Goal: Task Accomplishment & Management: Complete application form

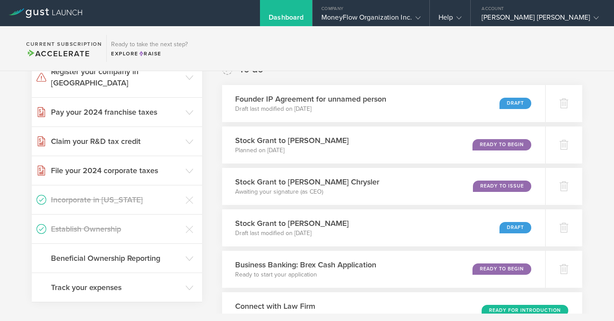
scroll to position [163, 0]
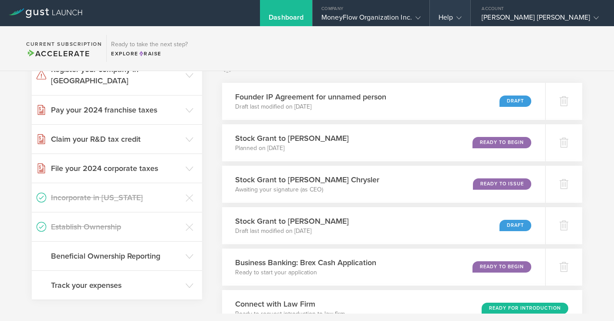
click at [462, 19] on icon at bounding box center [459, 17] width 5 height 5
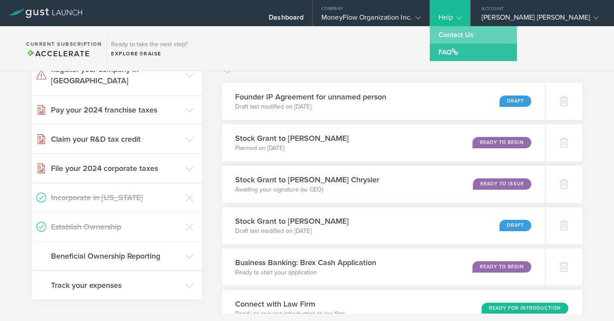
click at [499, 36] on link "Contact Us" at bounding box center [473, 34] width 87 height 17
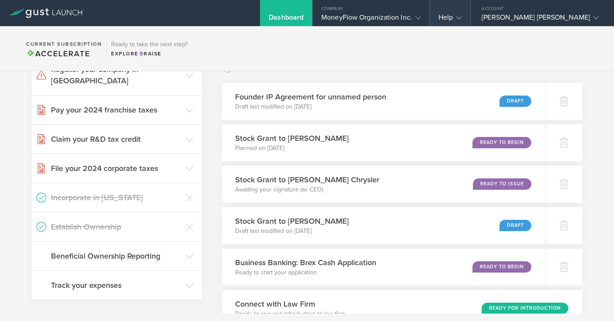
click at [462, 17] on polyline at bounding box center [459, 18] width 5 height 3
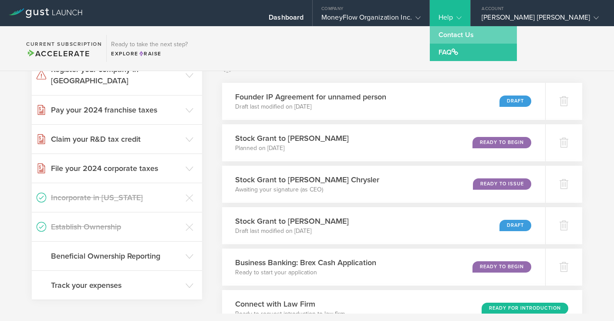
click at [491, 36] on link "Contact Us" at bounding box center [473, 34] width 87 height 17
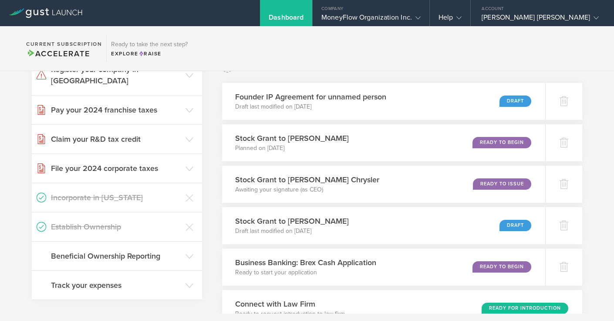
click at [491, 51] on section "Current Subscription Accelerate Ready to take the next step? Explore Raise" at bounding box center [307, 48] width 614 height 45
click at [462, 18] on polyline at bounding box center [459, 18] width 5 height 3
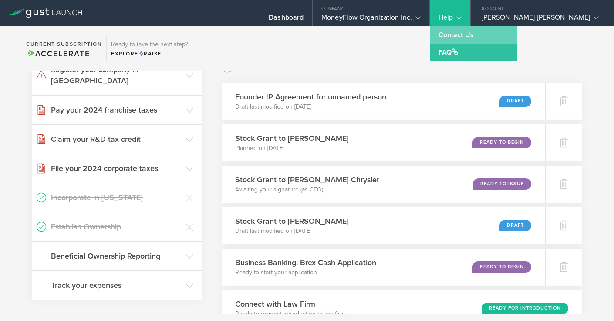
click at [497, 33] on link "Contact Us" at bounding box center [473, 34] width 87 height 17
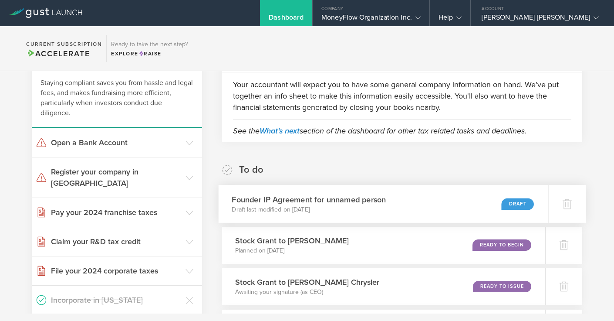
scroll to position [0, 0]
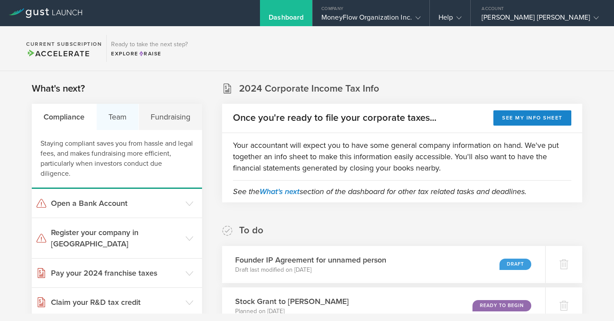
click at [119, 116] on div "Team" at bounding box center [118, 117] width 42 height 26
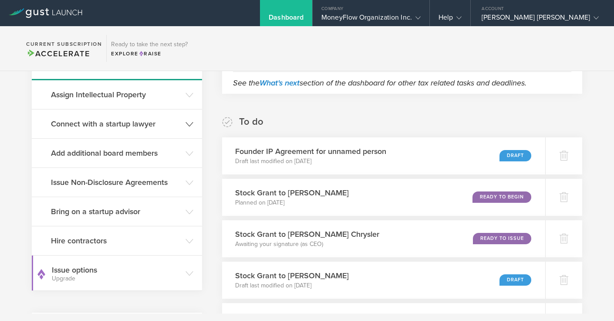
scroll to position [110, 0]
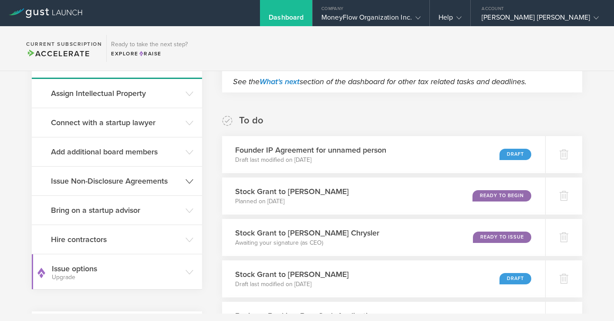
click at [105, 176] on h3 "Issue Non-Disclosure Agreements" at bounding box center [116, 180] width 130 height 11
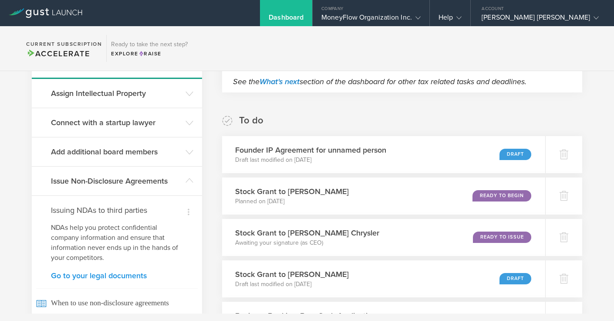
click at [84, 274] on link "Go to your legal documents" at bounding box center [117, 275] width 132 height 8
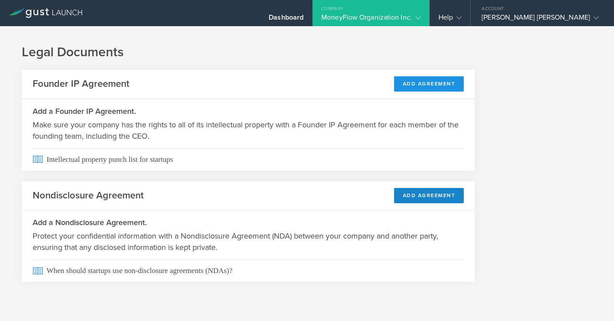
click at [405, 88] on button "Add Agreement" at bounding box center [429, 83] width 70 height 15
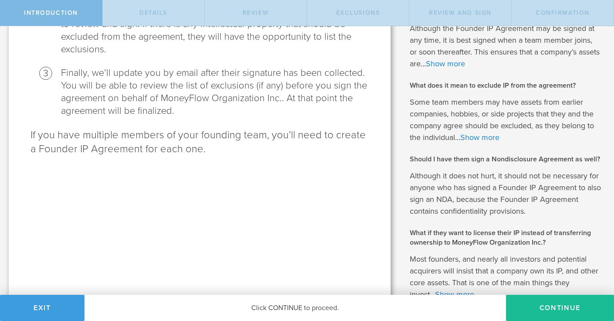
scroll to position [276, 0]
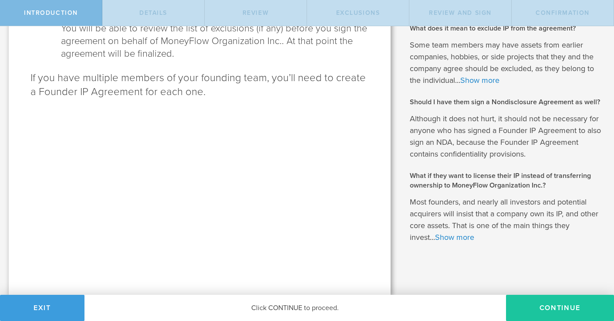
click at [543, 298] on button "Continue" at bounding box center [560, 307] width 108 height 26
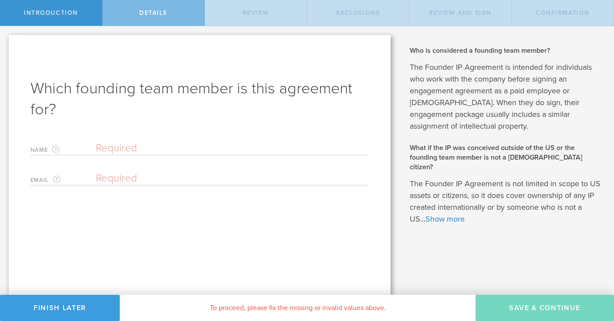
scroll to position [0, 0]
click at [114, 152] on input "text" at bounding box center [232, 148] width 273 height 13
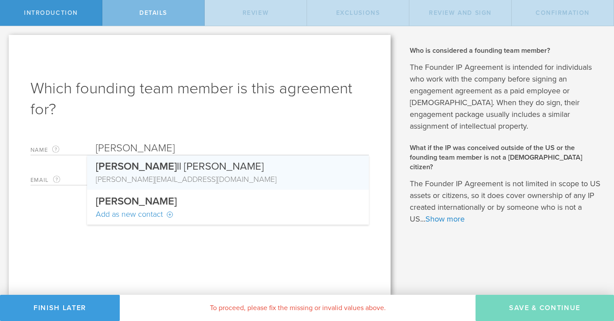
click at [114, 170] on span "Powe" at bounding box center [136, 166] width 81 height 13
type input "[PERSON_NAME] [PERSON_NAME]"
type input "[PERSON_NAME][EMAIL_ADDRESS][DOMAIN_NAME]"
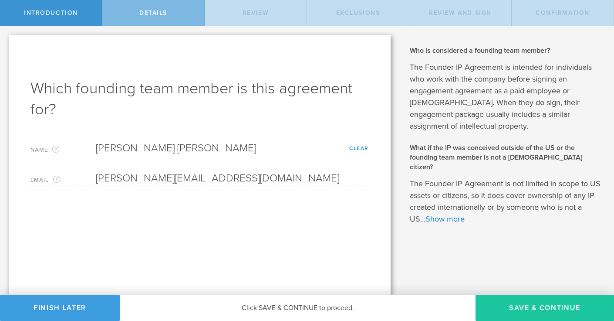
click at [537, 302] on button "Save & Continue" at bounding box center [545, 307] width 139 height 26
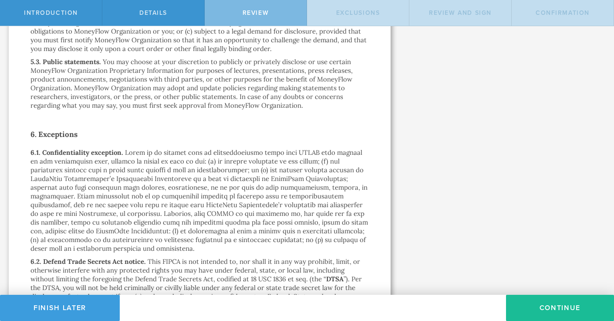
scroll to position [1353, 0]
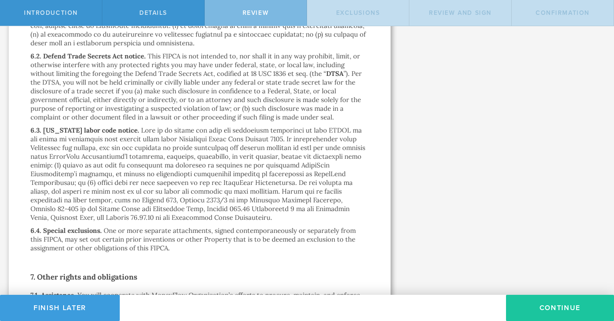
click at [565, 302] on button "Continue" at bounding box center [560, 307] width 108 height 26
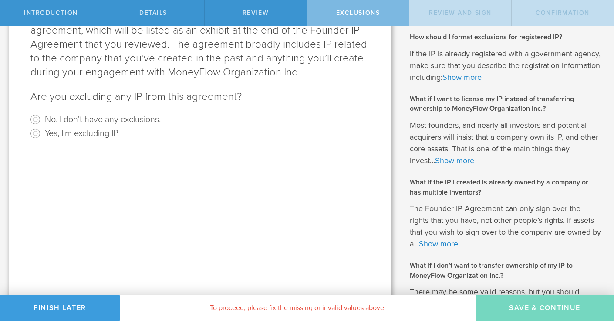
scroll to position [141, 0]
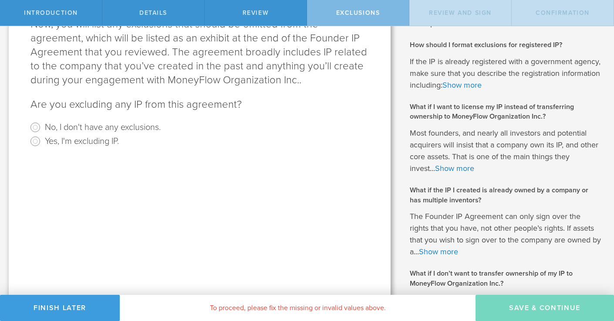
click at [115, 127] on label "No, I don't have any exclusions." at bounding box center [103, 126] width 116 height 13
click at [42, 127] on input "No, I don't have any exclusions." at bounding box center [35, 127] width 14 height 14
radio input "true"
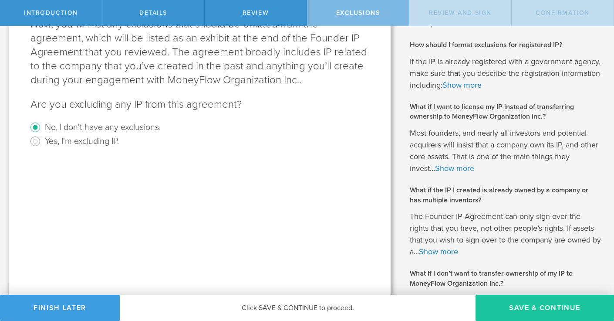
click at [505, 301] on button "Save & Continue" at bounding box center [545, 307] width 139 height 26
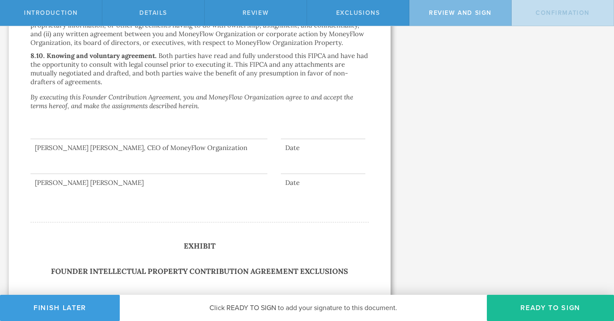
scroll to position [2489, 0]
click at [528, 302] on button "Ready to Sign" at bounding box center [550, 307] width 127 height 26
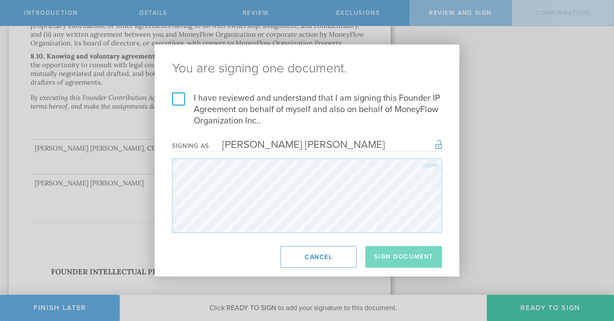
click at [177, 98] on label "I have reviewed and understand that I am signing this Founder IP Agreement on b…" at bounding box center [307, 109] width 270 height 34
click at [0, 0] on input "I have reviewed and understand that I am signing this Founder IP Agreement on b…" at bounding box center [0, 0] width 0 height 0
click at [388, 261] on button "Sign Document" at bounding box center [403, 257] width 77 height 22
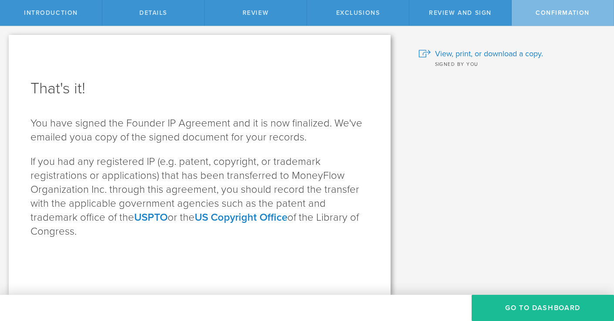
scroll to position [0, 0]
click at [516, 306] on button "Go To Dashboard" at bounding box center [543, 307] width 142 height 26
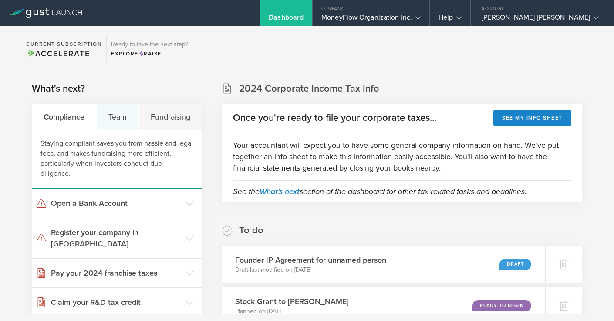
click at [114, 116] on div "Team" at bounding box center [118, 117] width 42 height 26
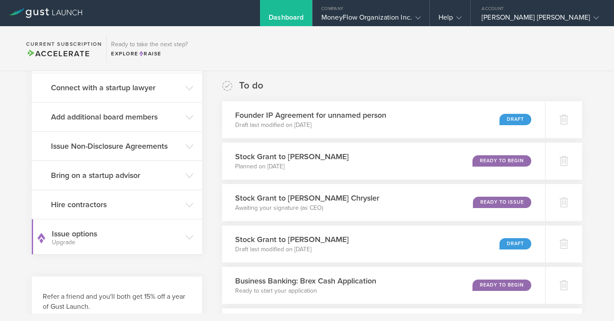
scroll to position [145, 0]
click at [98, 145] on h3 "Issue Non-Disclosure Agreements" at bounding box center [116, 145] width 130 height 11
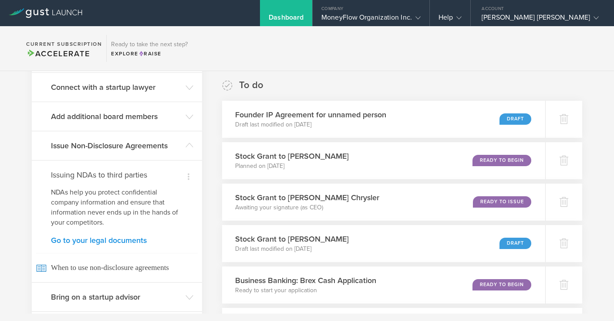
click at [82, 237] on link "Go to your legal documents" at bounding box center [117, 240] width 132 height 8
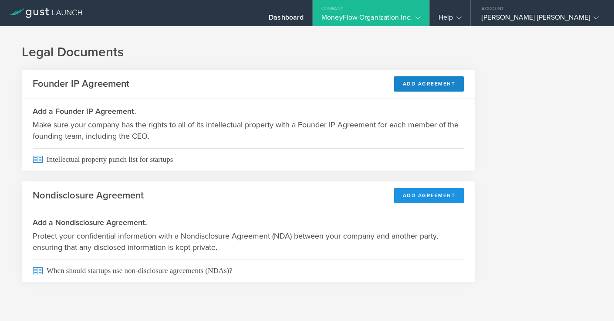
click at [427, 196] on button "Add Agreement" at bounding box center [429, 195] width 70 height 15
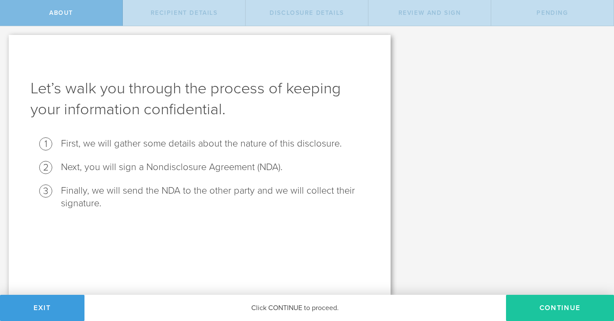
click at [561, 305] on button "Continue" at bounding box center [560, 307] width 108 height 26
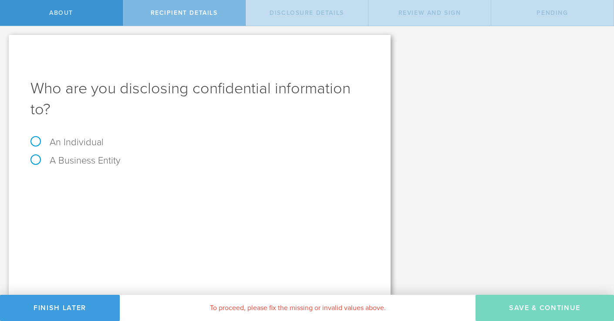
click at [80, 142] on label "An Individual" at bounding box center [66, 141] width 73 height 11
click at [6, 40] on input "An Individual" at bounding box center [3, 33] width 6 height 14
radio input "true"
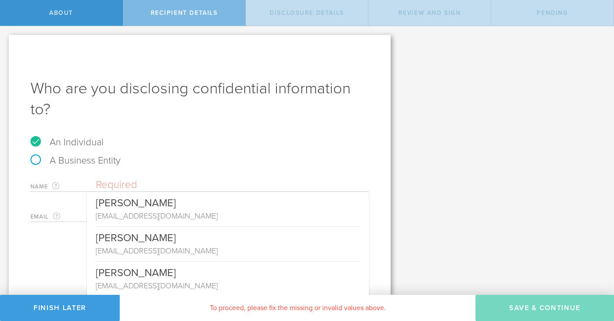
click at [166, 188] on input "text" at bounding box center [232, 184] width 273 height 13
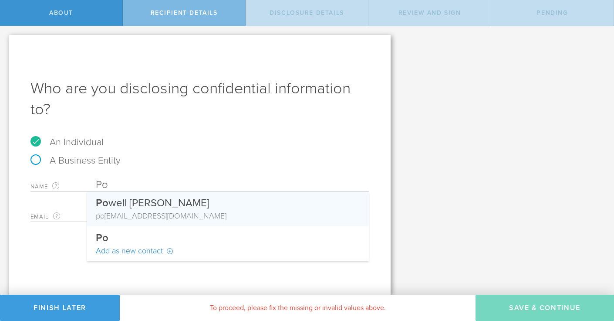
click at [165, 203] on div "Po well Loskamp" at bounding box center [228, 201] width 264 height 18
type input "[PERSON_NAME] [PERSON_NAME]"
type input "[PERSON_NAME][EMAIL_ADDRESS][DOMAIN_NAME]"
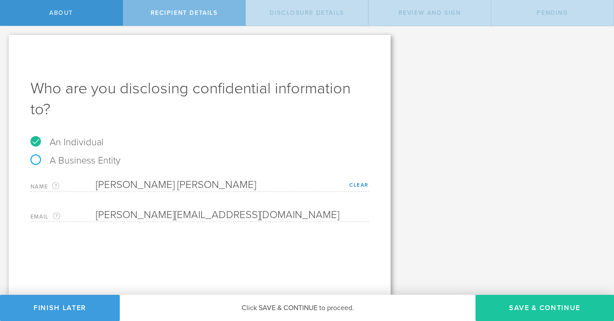
click at [503, 299] on button "Save & Continue" at bounding box center [545, 307] width 139 height 26
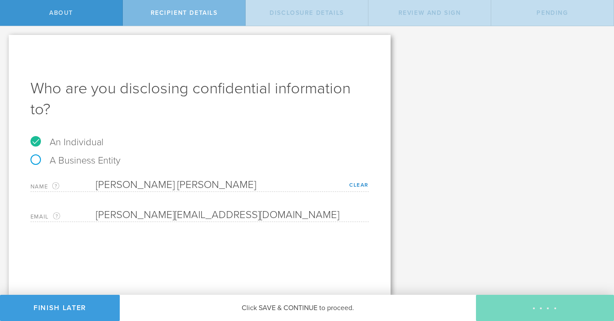
select select "string:5 years"
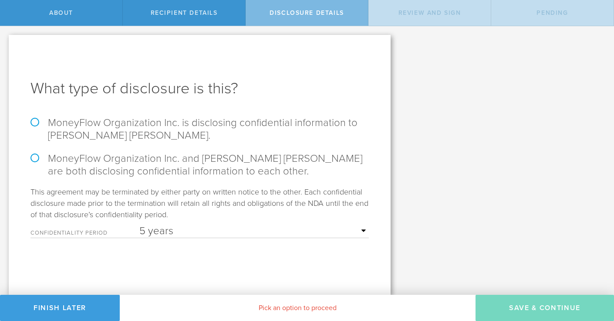
click at [154, 122] on label "MoneyFlow Organization Inc. is disclosing confidential information to Powell Lo…" at bounding box center [199, 128] width 338 height 25
click at [6, 44] on input "MoneyFlow Organization Inc. is disclosing confidential information to Powell Lo…" at bounding box center [3, 35] width 6 height 18
radio input "true"
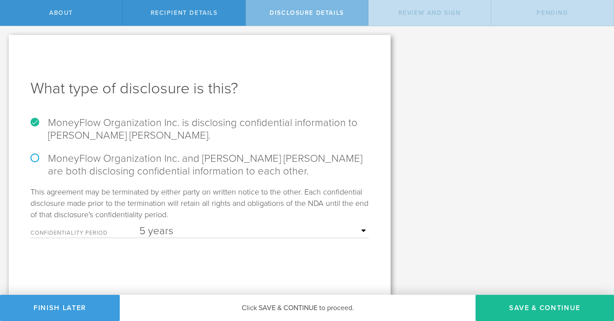
click at [34, 156] on label "MoneyFlow Organization Inc. and Powell Loskamp are both disclosing confidential…" at bounding box center [199, 164] width 338 height 25
click at [6, 44] on input "MoneyFlow Organization Inc. and Powell Loskamp are both disclosing confidential…" at bounding box center [3, 35] width 6 height 18
radio input "true"
click at [36, 122] on label "MoneyFlow Organization Inc. is disclosing confidential information to Powell Lo…" at bounding box center [199, 128] width 338 height 25
click at [6, 44] on input "MoneyFlow Organization Inc. is disclosing confidential information to Powell Lo…" at bounding box center [3, 35] width 6 height 18
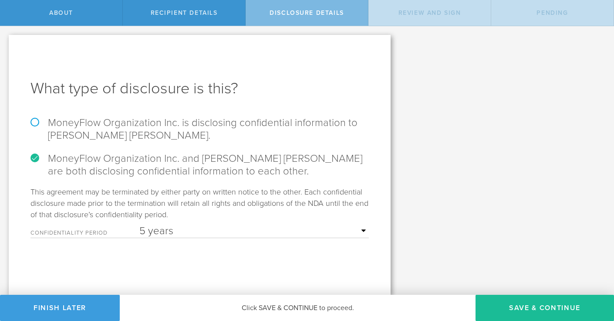
radio input "true"
click at [513, 301] on button "Save & Continue" at bounding box center [545, 307] width 139 height 26
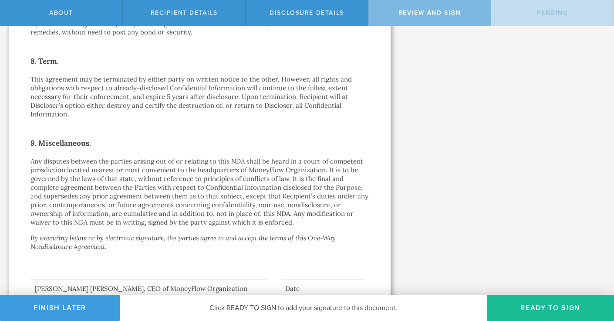
scroll to position [759, 0]
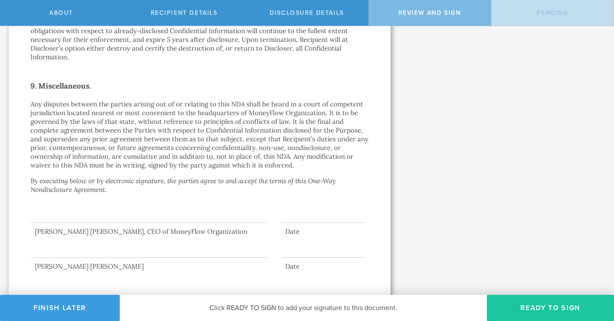
click at [528, 301] on button "Ready to Sign" at bounding box center [550, 307] width 127 height 26
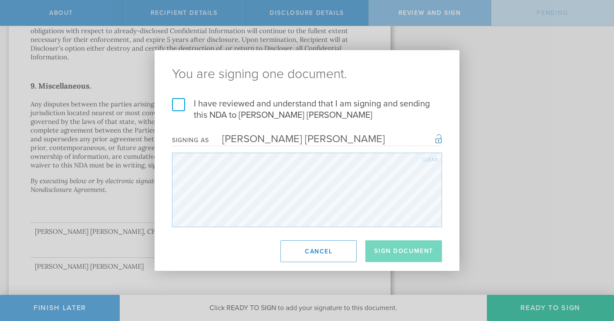
click at [176, 104] on label "I have reviewed and understand that I am signing and sending this NDA to Powell…" at bounding box center [307, 109] width 270 height 23
click at [0, 0] on input "I have reviewed and understand that I am signing and sending this NDA to Powell…" at bounding box center [0, 0] width 0 height 0
click at [416, 253] on button "Sign Document" at bounding box center [403, 251] width 77 height 22
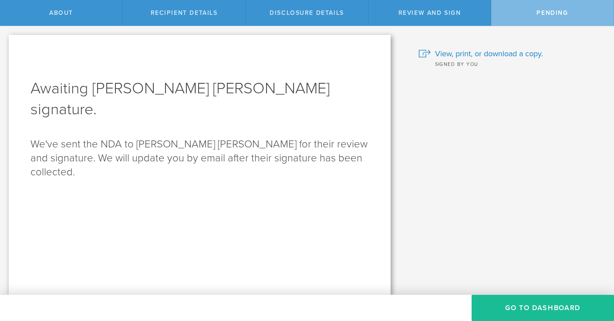
scroll to position [0, 0]
click at [535, 301] on button "Go to dashboard" at bounding box center [543, 307] width 142 height 26
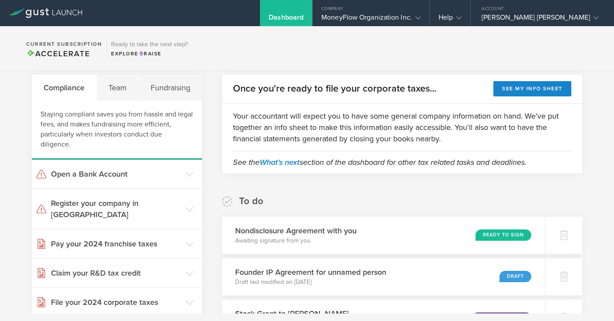
scroll to position [23, 0]
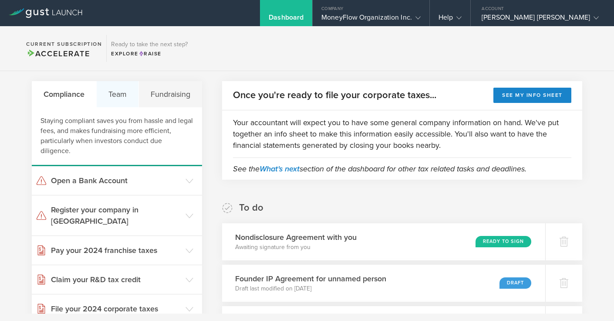
click at [107, 99] on div "Team" at bounding box center [118, 94] width 42 height 26
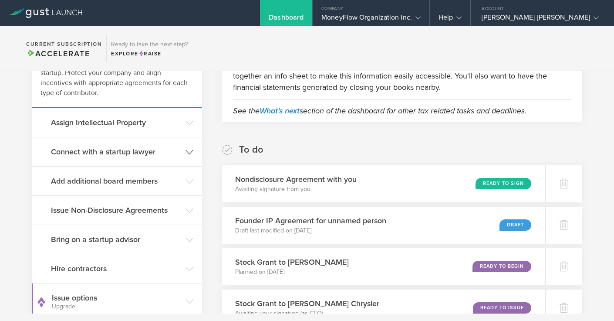
scroll to position [80, 0]
click at [77, 267] on h3 "Hire contractors" at bounding box center [116, 268] width 130 height 11
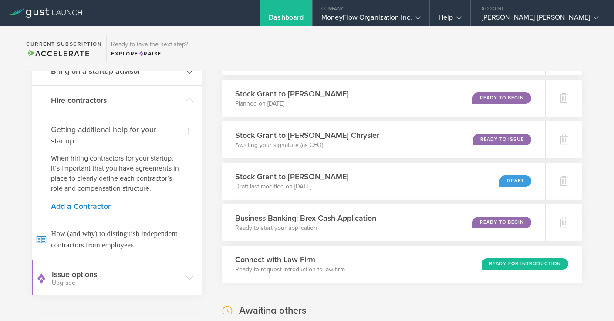
scroll to position [249, 0]
click at [81, 203] on link "Add a Contractor" at bounding box center [117, 206] width 132 height 8
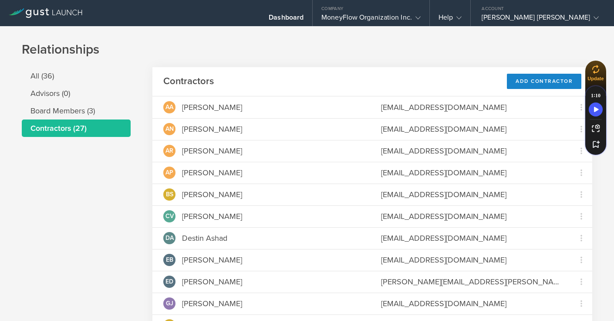
scroll to position [4, 0]
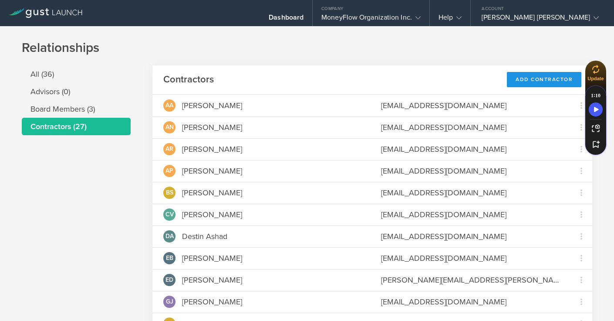
click at [515, 76] on div "Add Contractor" at bounding box center [544, 79] width 74 height 15
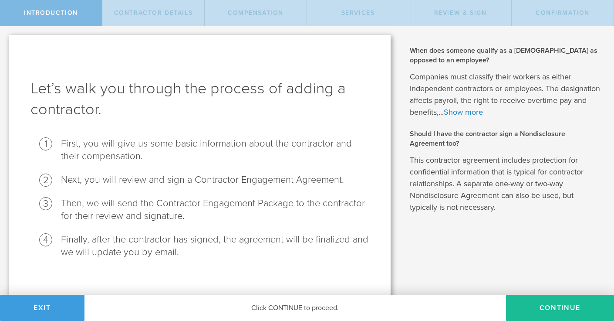
scroll to position [7, 0]
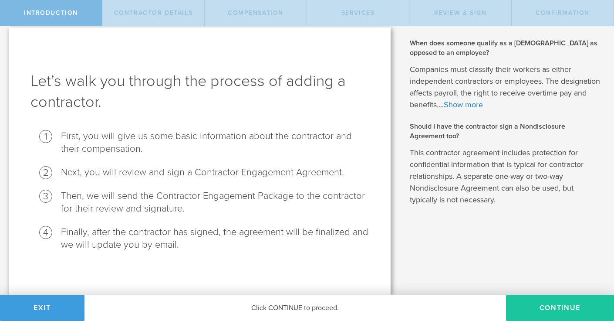
click at [556, 305] on button "Continue" at bounding box center [560, 307] width 108 height 26
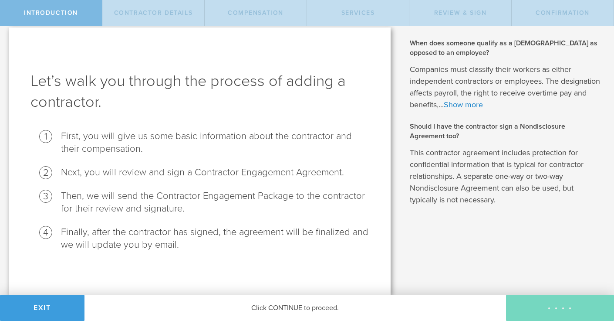
scroll to position [0, 0]
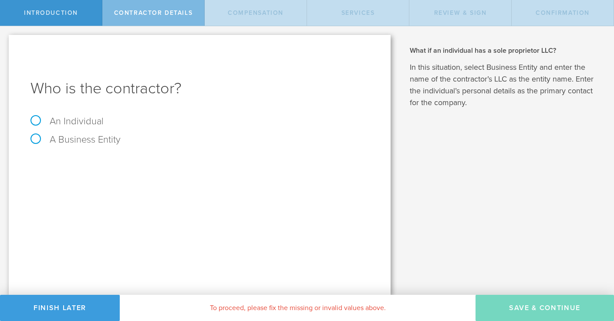
click at [89, 121] on label "An Individual" at bounding box center [66, 120] width 73 height 11
click at [6, 40] on input "An Individual" at bounding box center [3, 33] width 6 height 14
radio input "true"
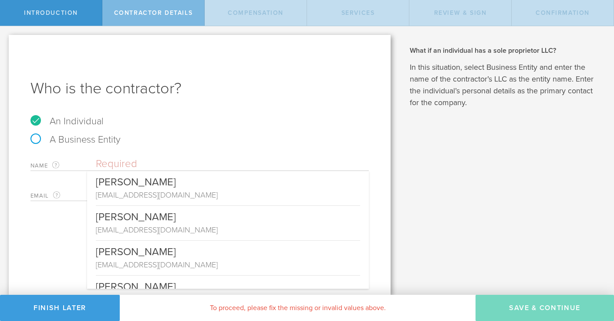
click at [113, 161] on input "text" at bounding box center [232, 163] width 273 height 13
type input "p"
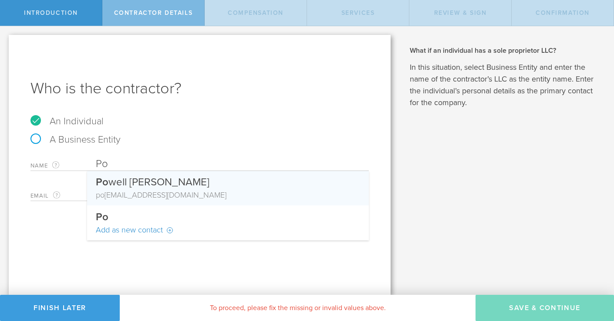
click at [114, 182] on div "Po well Loskamp" at bounding box center [228, 180] width 264 height 18
type input "[PERSON_NAME] [PERSON_NAME]"
type input "[PERSON_NAME][EMAIL_ADDRESS][DOMAIN_NAME]"
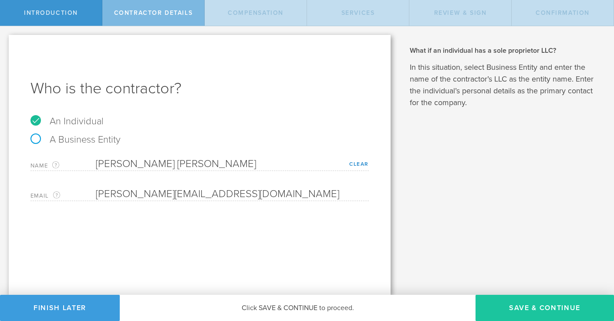
click at [505, 304] on button "Save & Continue" at bounding box center [545, 307] width 139 height 26
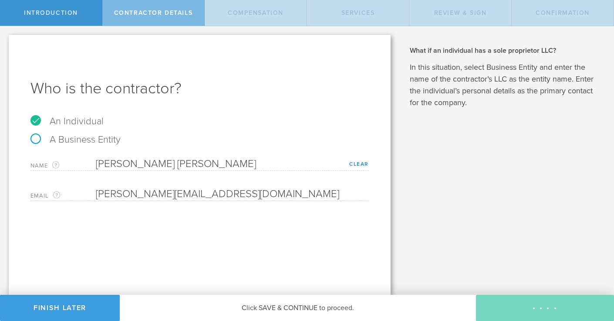
select select "none"
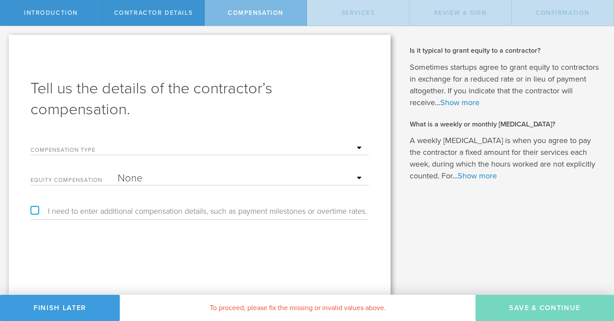
click at [157, 149] on select "Hourly Daily Weekly Retainer Monthly Retainer Project Flat Rate No cash compens…" at bounding box center [241, 148] width 247 height 13
select select "noCash"
click at [118, 142] on select "Hourly Daily Weekly Retainer Monthly Retainer Project Flat Rate No cash compens…" at bounding box center [241, 148] width 247 height 13
click at [149, 177] on select "None Stock Grant" at bounding box center [241, 178] width 247 height 13
select select "stock"
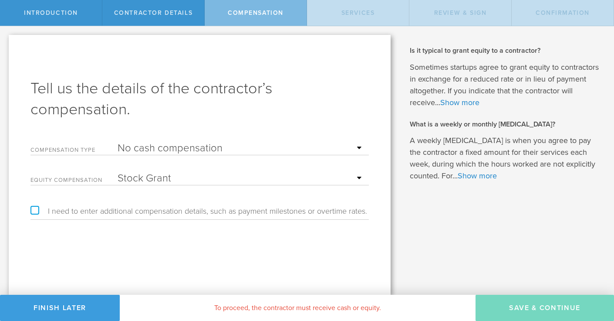
click at [118, 172] on select "None Stock Grant" at bounding box center [241, 178] width 247 height 13
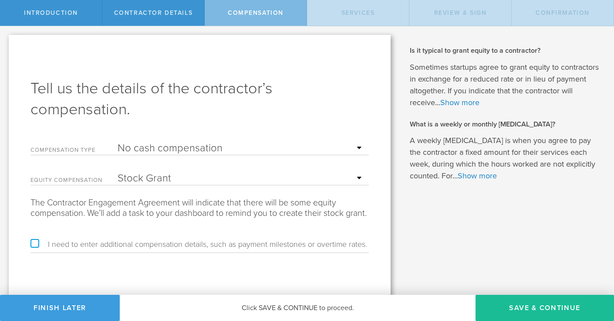
scroll to position [14, 0]
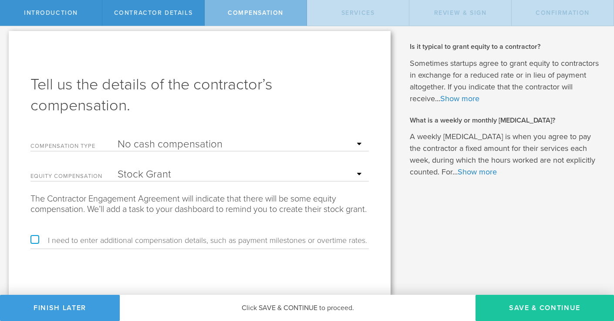
click at [497, 309] on button "Save & Continue" at bounding box center [545, 307] width 139 height 26
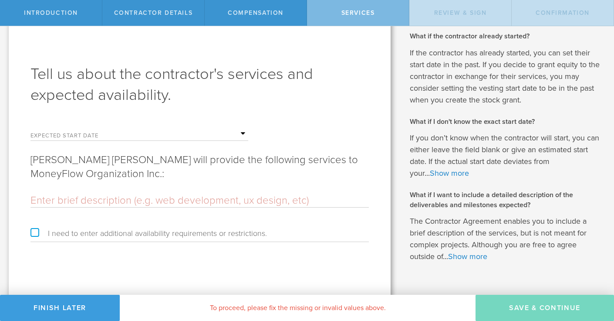
scroll to position [0, 0]
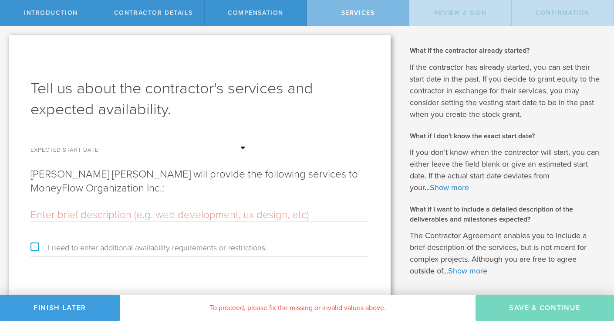
click at [98, 150] on label "Expected start date" at bounding box center [73, 150] width 87 height 7
click at [243, 149] on input "text" at bounding box center [183, 148] width 131 height 13
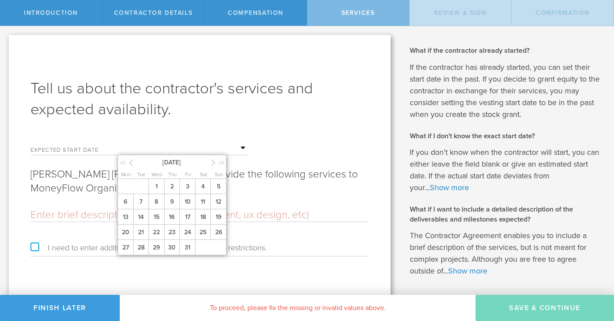
click at [132, 164] on icon at bounding box center [131, 162] width 4 height 11
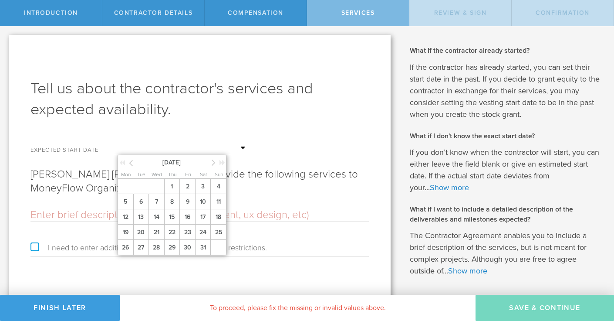
click at [132, 164] on icon at bounding box center [131, 162] width 4 height 11
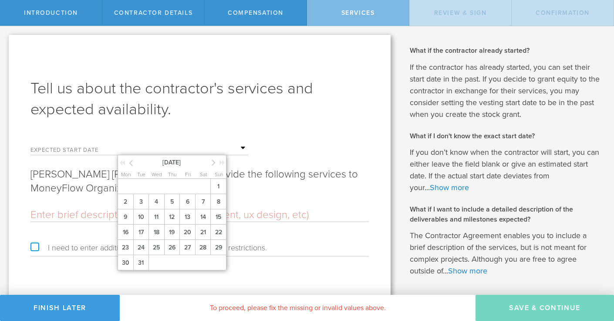
click at [132, 164] on icon at bounding box center [131, 162] width 4 height 11
click at [165, 164] on span "September 2024" at bounding box center [172, 161] width 74 height 9
click at [131, 162] on icon at bounding box center [131, 162] width 4 height 11
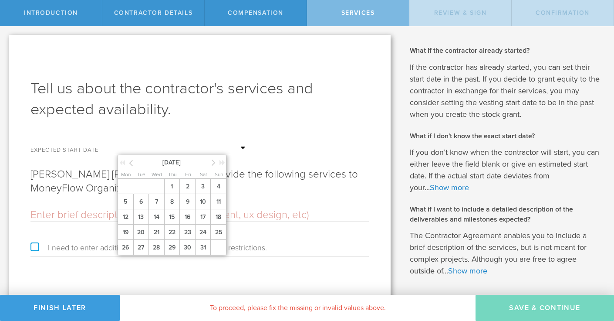
click at [121, 162] on icon at bounding box center [122, 162] width 6 height 6
click at [214, 161] on icon at bounding box center [214, 162] width 4 height 11
click at [154, 189] on span "1" at bounding box center [157, 186] width 16 height 15
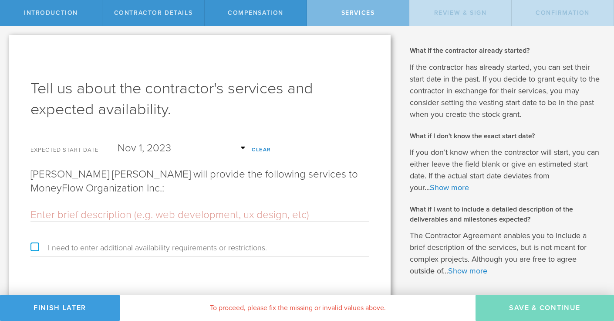
click at [123, 213] on input "text" at bounding box center [199, 214] width 338 height 13
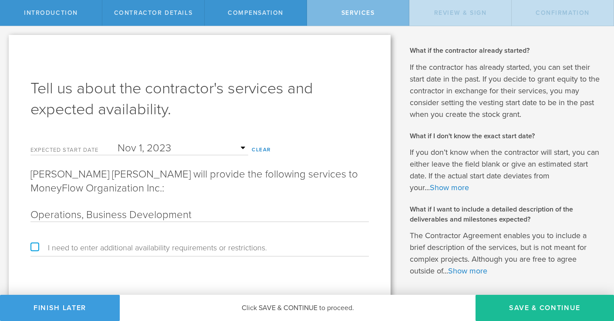
click at [32, 213] on input "Operations, Business Development" at bounding box center [199, 214] width 338 height 13
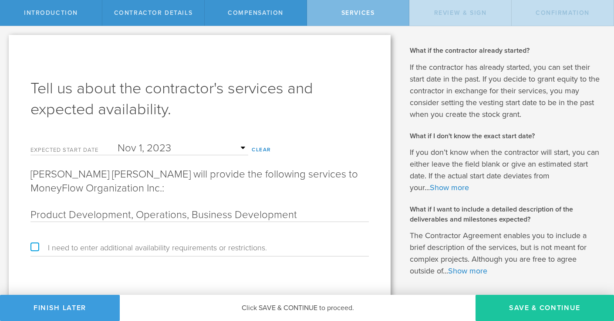
type input "Product Development, Operations, Business Development"
click at [509, 305] on button "Save & Continue" at bounding box center [545, 307] width 139 height 26
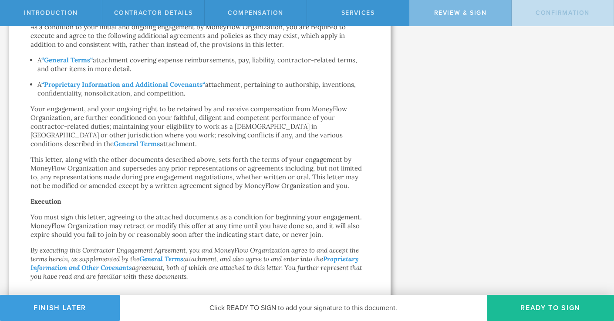
scroll to position [625, 0]
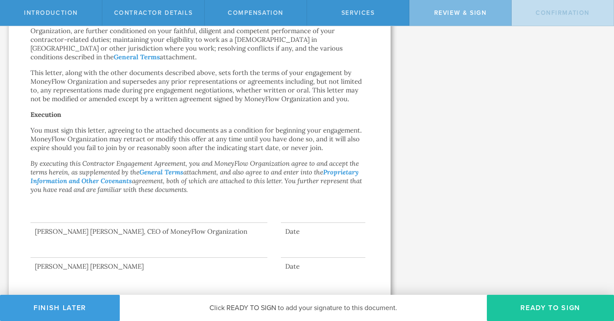
click at [537, 308] on button "Ready to Sign" at bounding box center [550, 307] width 127 height 26
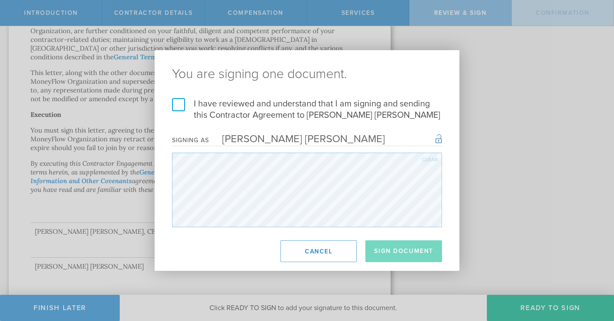
click at [179, 108] on label "I have reviewed and understand that I am signing and sending this Contractor Ag…" at bounding box center [307, 109] width 270 height 23
click at [0, 0] on input "I have reviewed and understand that I am signing and sending this Contractor Ag…" at bounding box center [0, 0] width 0 height 0
click at [390, 255] on button "Sign Document" at bounding box center [403, 251] width 77 height 22
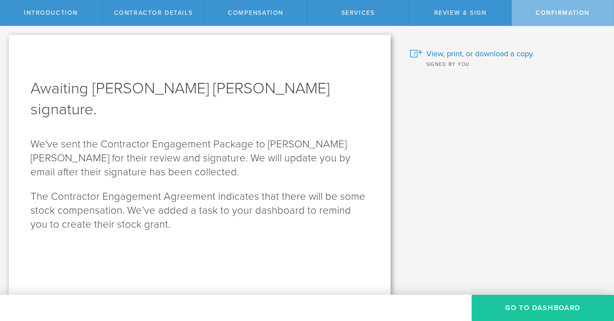
scroll to position [0, 0]
click at [519, 303] on button "Go To Dashboard" at bounding box center [543, 307] width 142 height 26
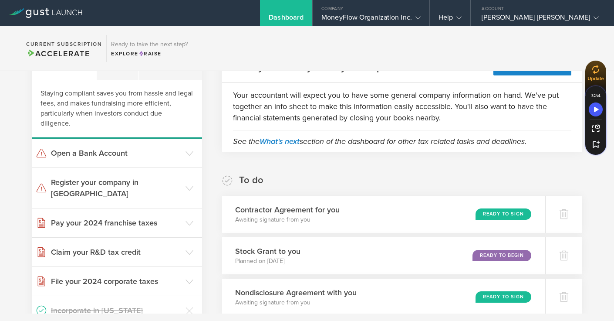
scroll to position [84, 0]
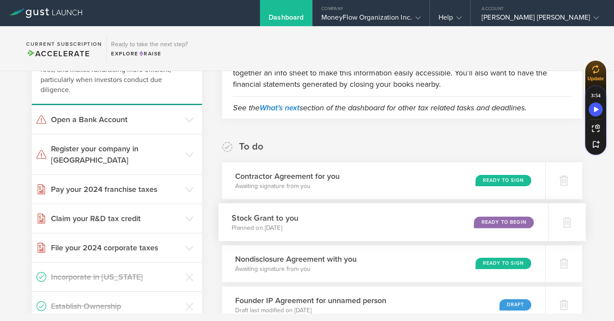
click at [482, 220] on div "Ready to Begin" at bounding box center [504, 222] width 60 height 12
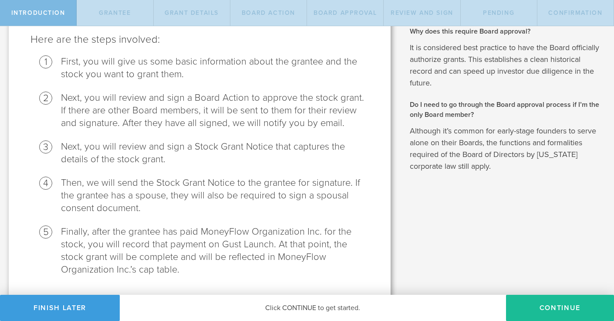
scroll to position [129, 0]
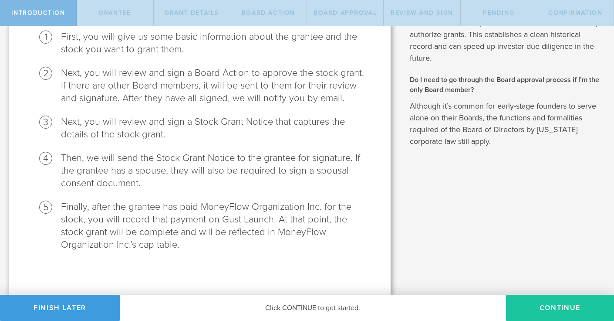
click at [562, 307] on button "Continue" at bounding box center [560, 307] width 108 height 26
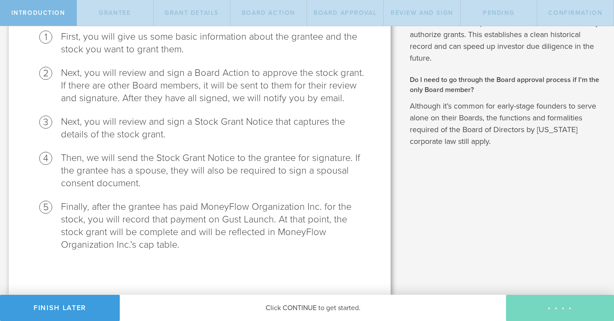
radio input "true"
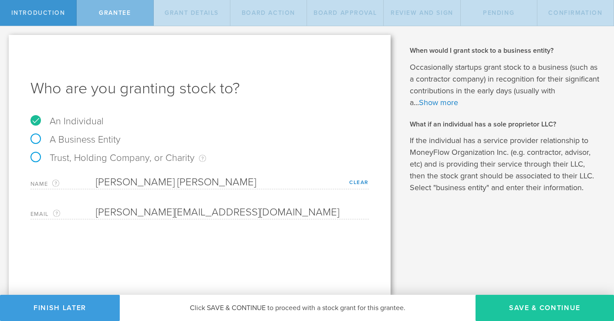
click at [512, 304] on button "Save & Continue" at bounding box center [545, 307] width 139 height 26
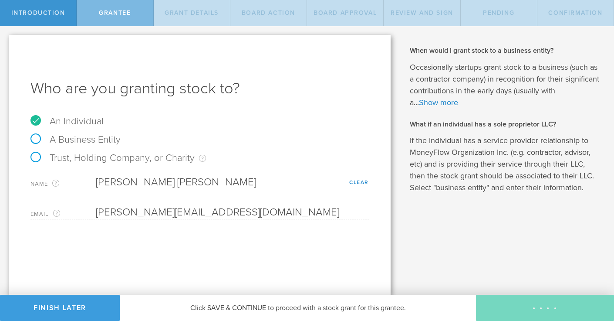
type input "48"
type input "12"
select select "none"
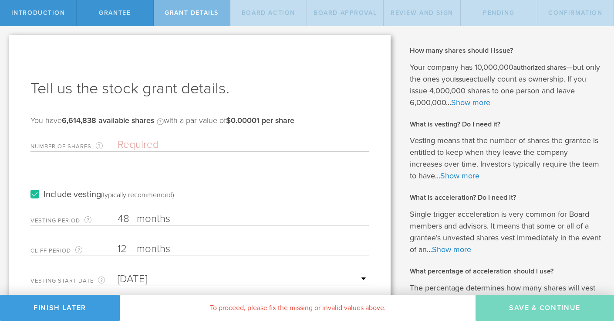
click at [151, 145] on input "Number of Shares The total amount of stock the company is granting to this reci…" at bounding box center [243, 144] width 251 height 13
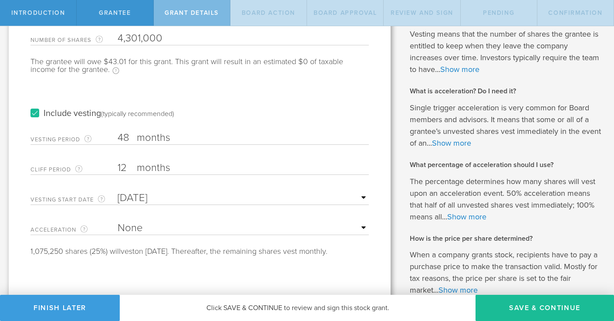
scroll to position [108, 0]
type input "4,301,000"
drag, startPoint x: 131, startPoint y: 166, endPoint x: 117, endPoint y: 166, distance: 13.5
click at [117, 166] on div "Cliff Period The initial waiting period before the first set of shares vests. T…" at bounding box center [199, 165] width 338 height 18
type input "4"
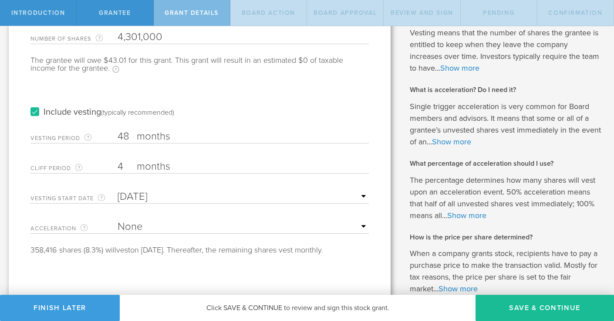
drag, startPoint x: 131, startPoint y: 136, endPoint x: 114, endPoint y: 136, distance: 17.4
click at [114, 136] on div "Vesting Period The total number of months until vesting is complete. 48 months …" at bounding box center [199, 134] width 338 height 18
type input "24"
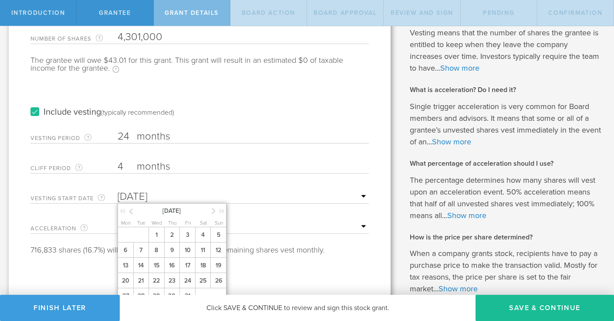
click at [135, 196] on input "text" at bounding box center [243, 196] width 251 height 13
drag, startPoint x: 135, startPoint y: 196, endPoint x: 122, endPoint y: 198, distance: 13.6
click at [122, 198] on input "text" at bounding box center [243, 196] width 251 height 13
type input "Oct 14, 2025"
click at [122, 198] on input "Oct 14, 2025" at bounding box center [243, 196] width 251 height 13
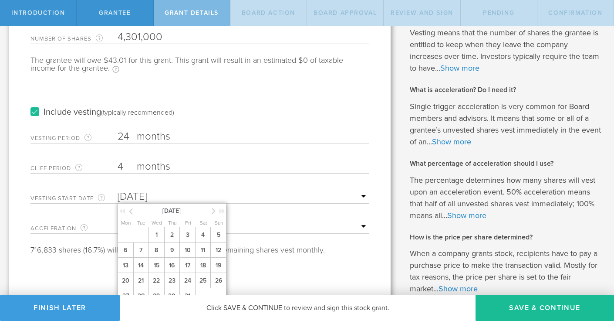
click at [120, 210] on icon at bounding box center [122, 211] width 6 height 6
click at [212, 211] on icon at bounding box center [214, 210] width 4 height 11
click at [156, 236] on span "1" at bounding box center [157, 234] width 16 height 15
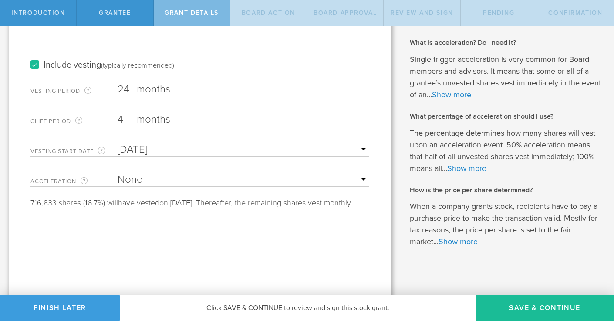
scroll to position [159, 0]
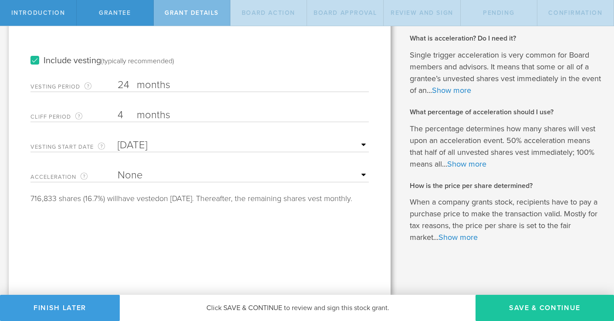
click at [512, 309] on button "Save & Continue" at bounding box center [545, 307] width 139 height 26
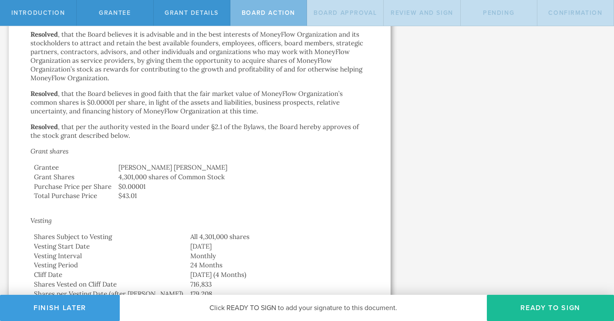
scroll to position [260, 0]
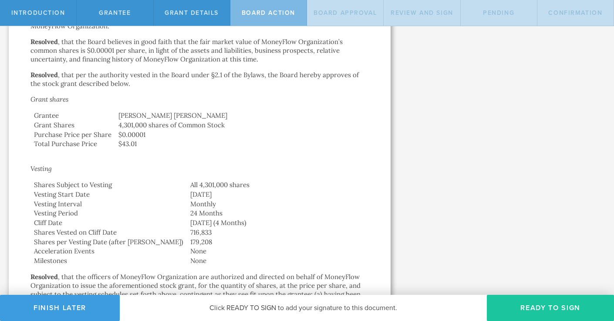
click at [515, 295] on button "Ready to Sign" at bounding box center [550, 307] width 127 height 26
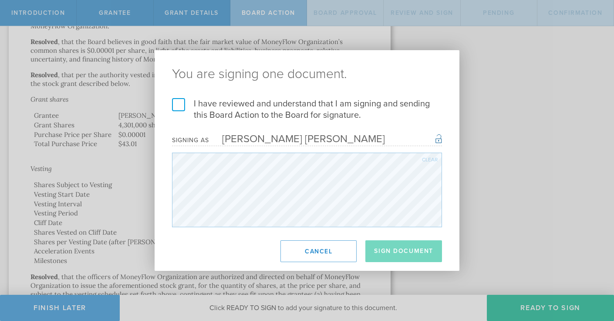
click at [178, 105] on label "I have reviewed and understand that I am signing and sending this Board Action …" at bounding box center [307, 109] width 270 height 23
click at [0, 0] on input "I have reviewed and understand that I am signing and sending this Board Action …" at bounding box center [0, 0] width 0 height 0
click at [402, 253] on button "Sign Document" at bounding box center [403, 251] width 77 height 22
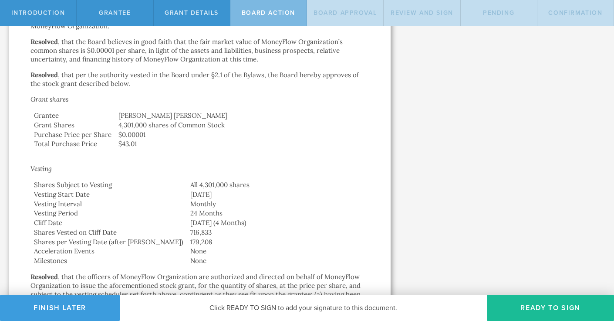
scroll to position [0, 0]
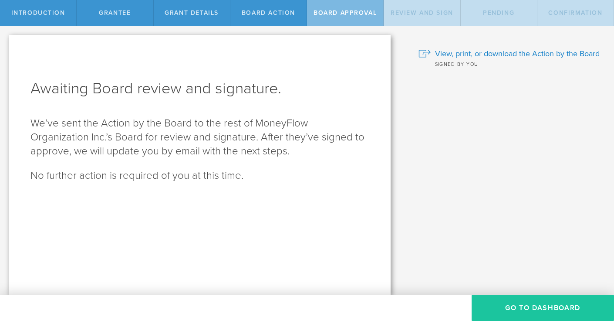
click at [527, 301] on button "Go To Dashboard" at bounding box center [543, 307] width 142 height 26
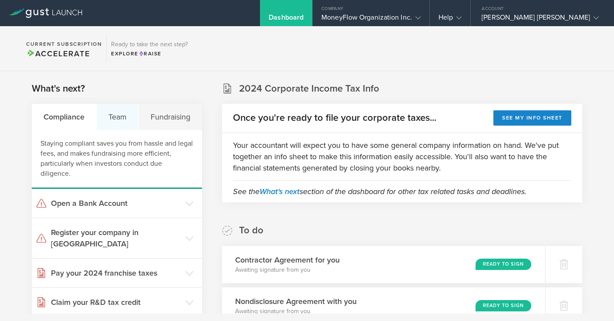
click at [115, 112] on div "Team" at bounding box center [118, 117] width 42 height 26
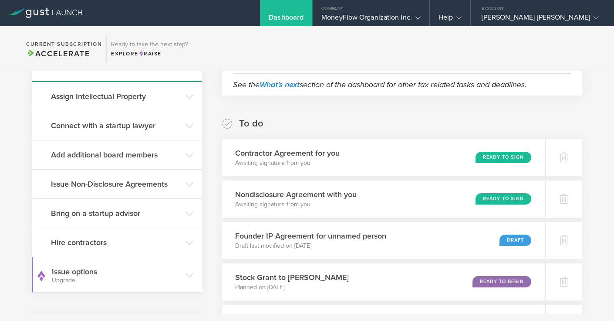
scroll to position [108, 0]
